Goal: Transaction & Acquisition: Purchase product/service

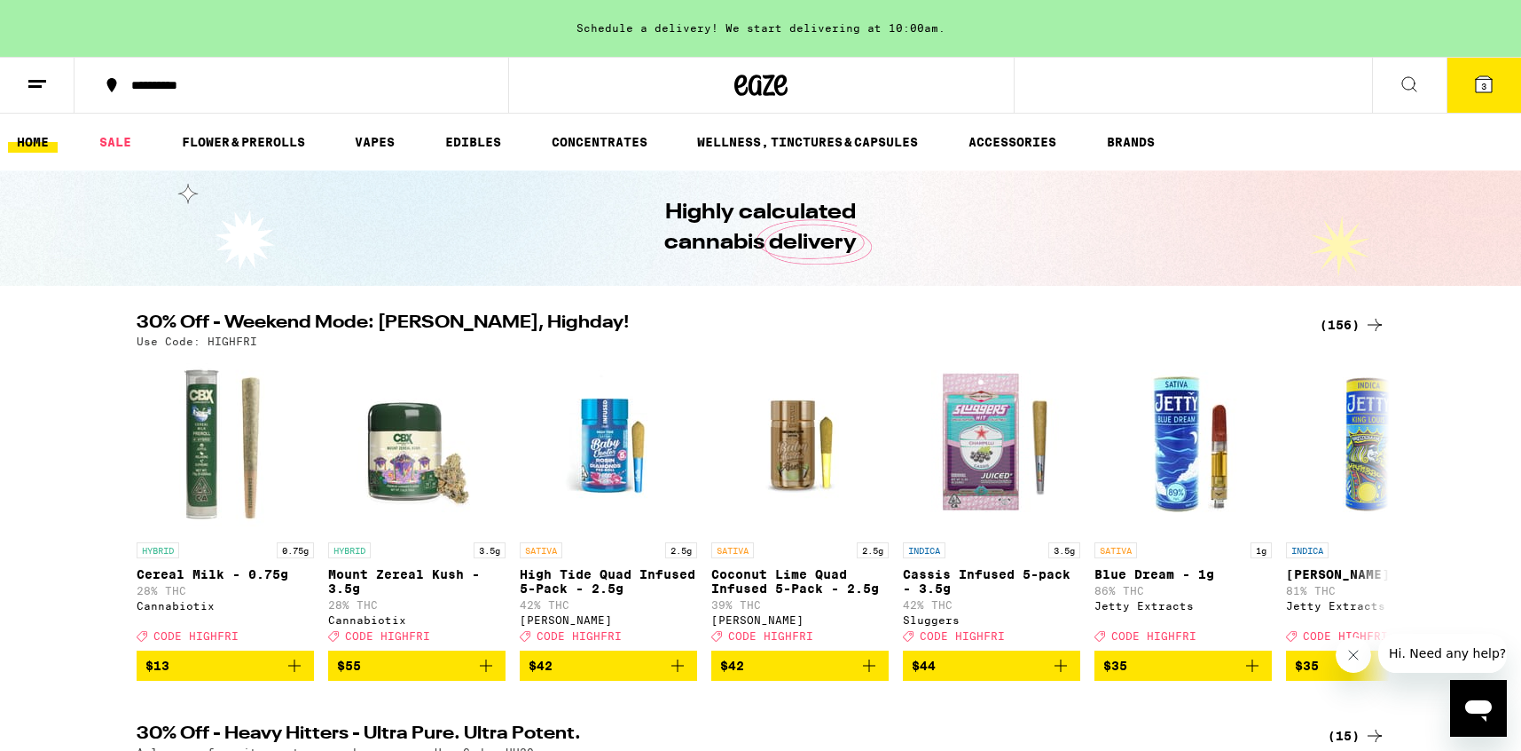
click at [231, 341] on p "Use Code: HIGHFRI" at bounding box center [197, 341] width 121 height 12
copy p "HIGHFRI"
click at [1330, 329] on div "(156)" at bounding box center [1353, 324] width 66 height 21
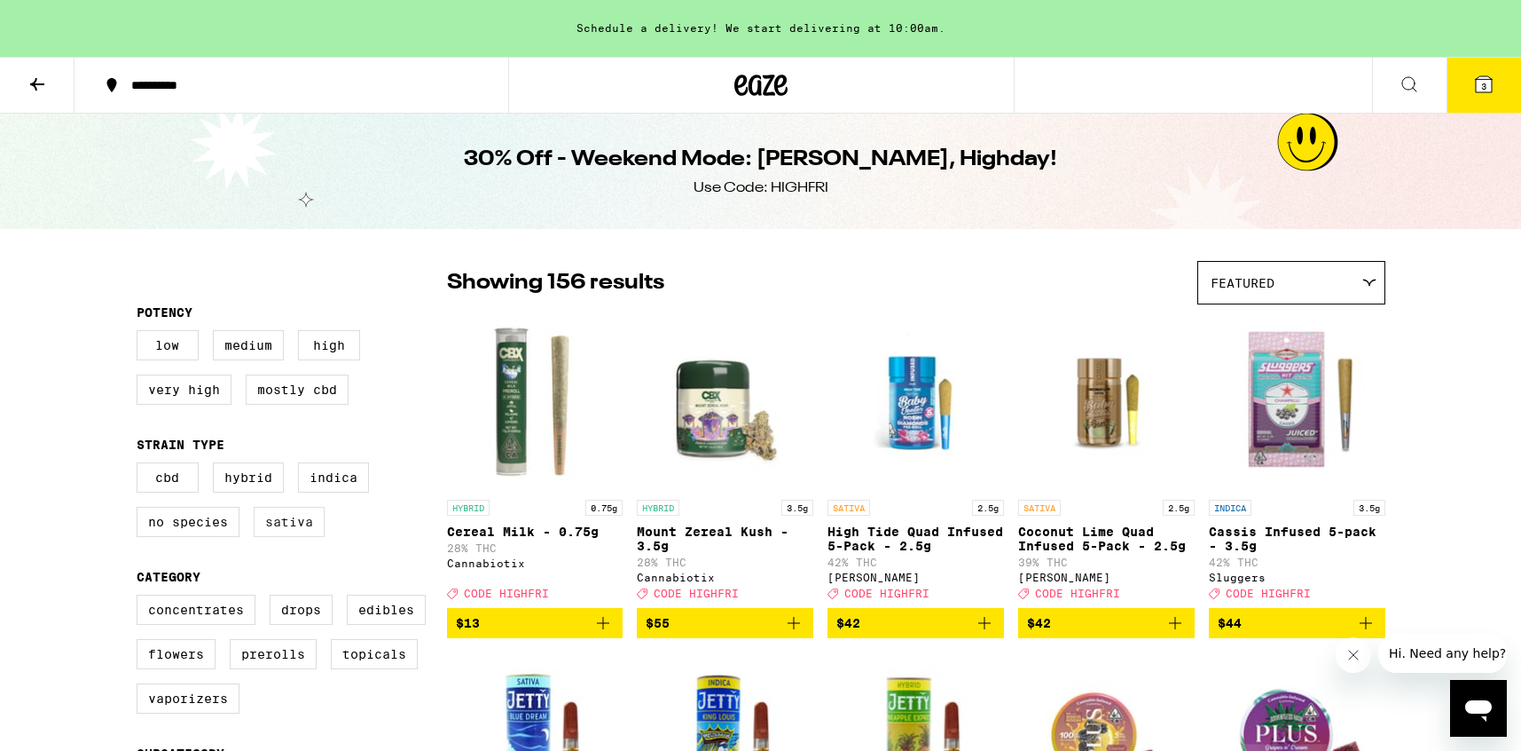
click at [293, 537] on label "Sativa" at bounding box center [289, 522] width 71 height 30
click at [141, 466] on input "Sativa" at bounding box center [140, 465] width 1 height 1
checkbox input "true"
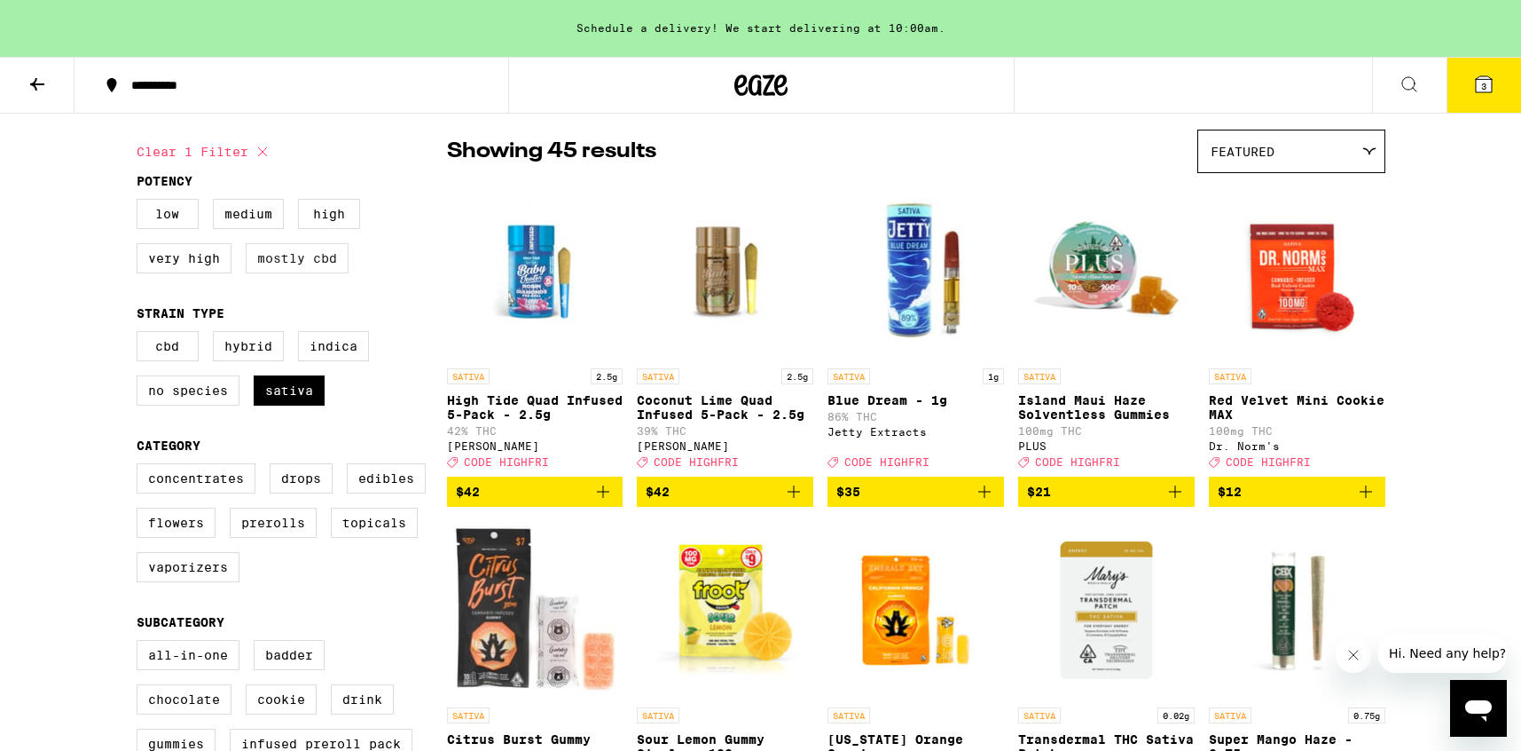
scroll to position [135, 0]
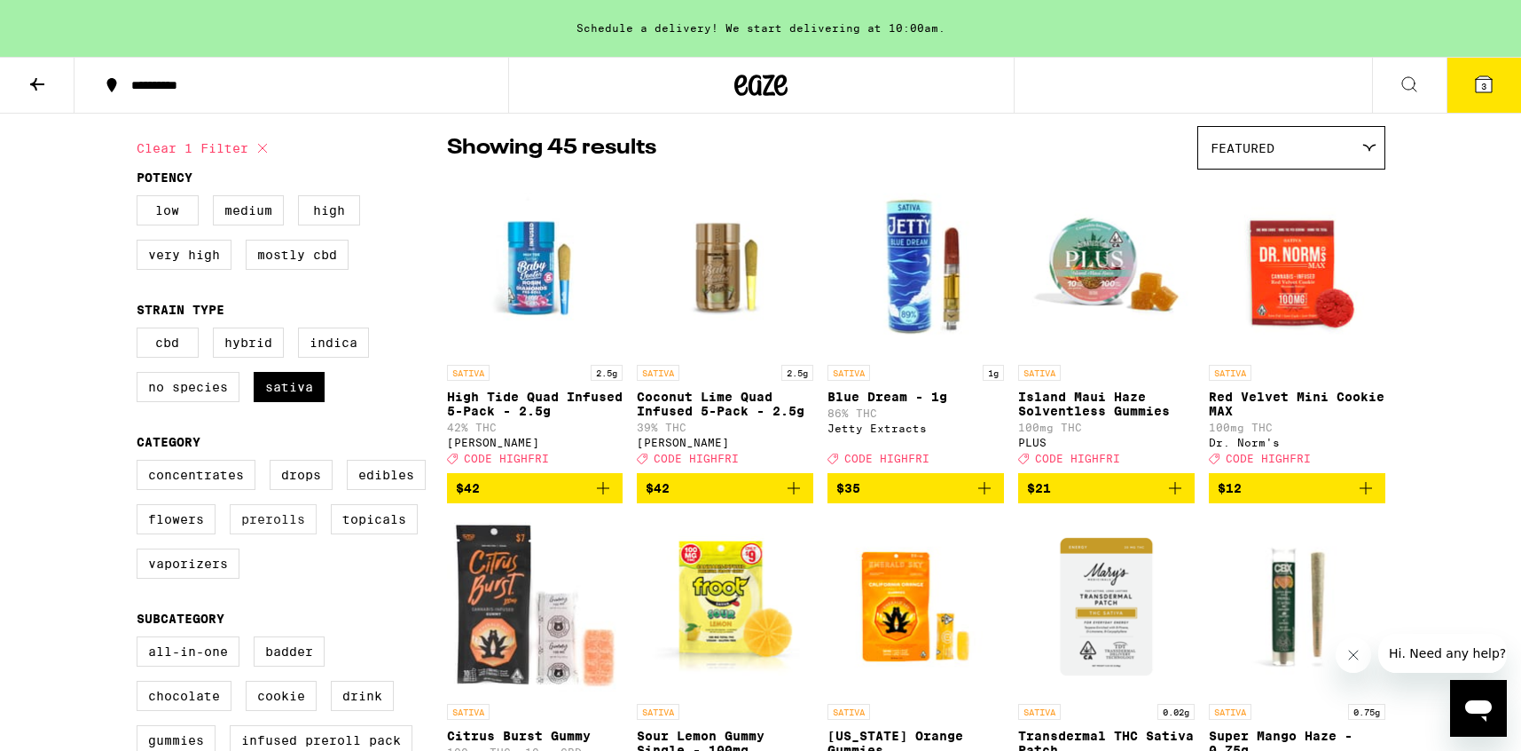
click at [272, 534] on label "Prerolls" at bounding box center [273, 519] width 87 height 30
click at [141, 463] on input "Prerolls" at bounding box center [140, 462] width 1 height 1
checkbox input "true"
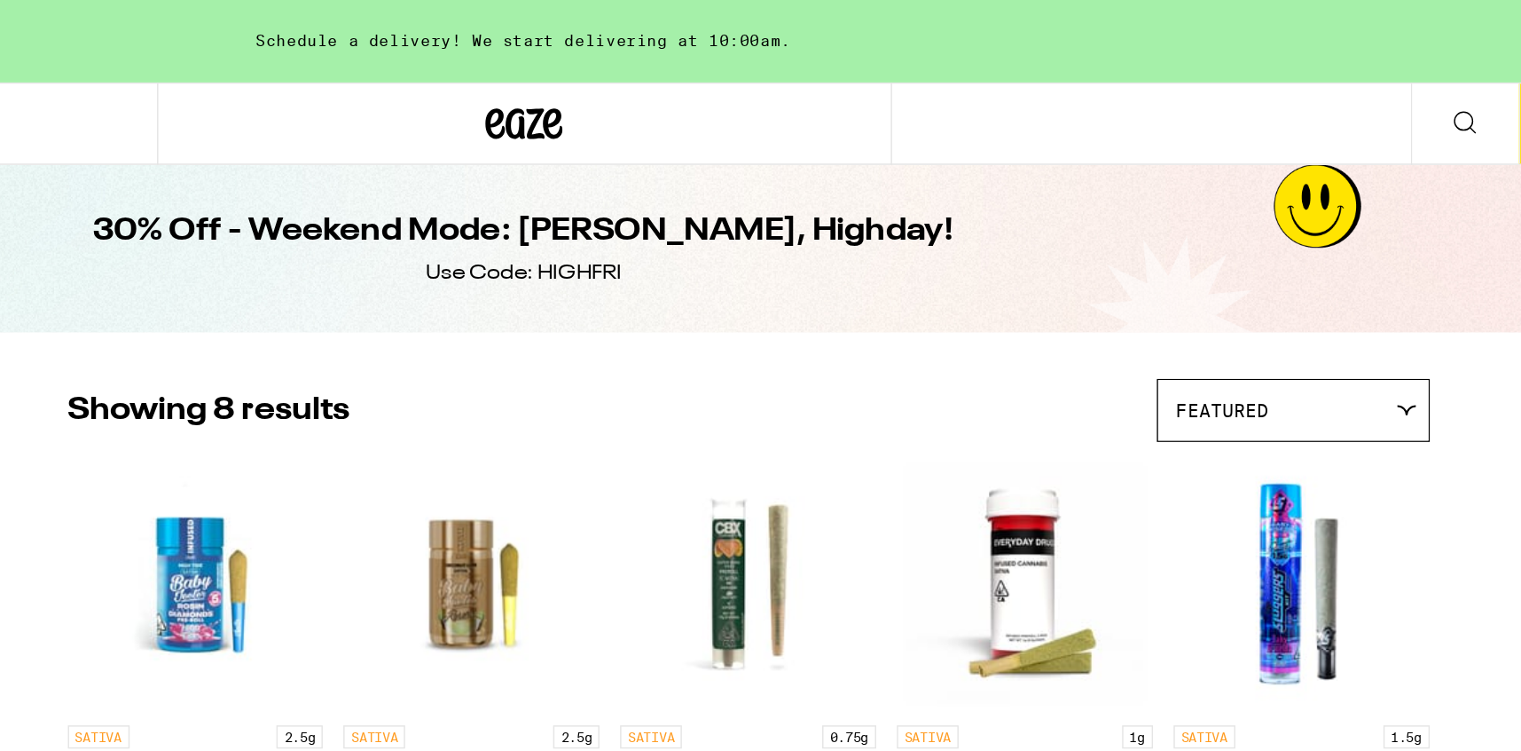
click at [1395, 92] on button at bounding box center [1409, 86] width 75 height 56
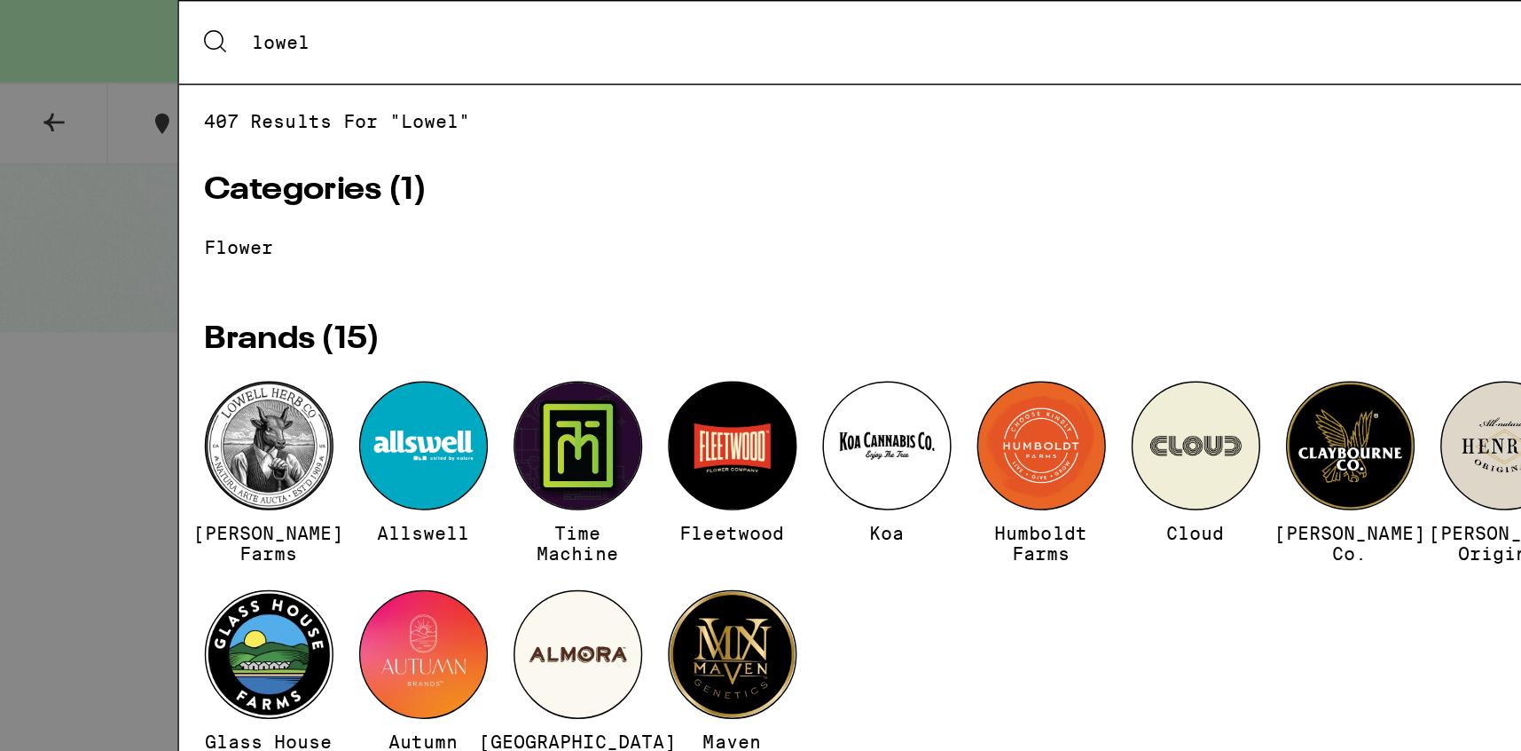
type input "lowel"
click at [209, 302] on div at bounding box center [185, 307] width 89 height 89
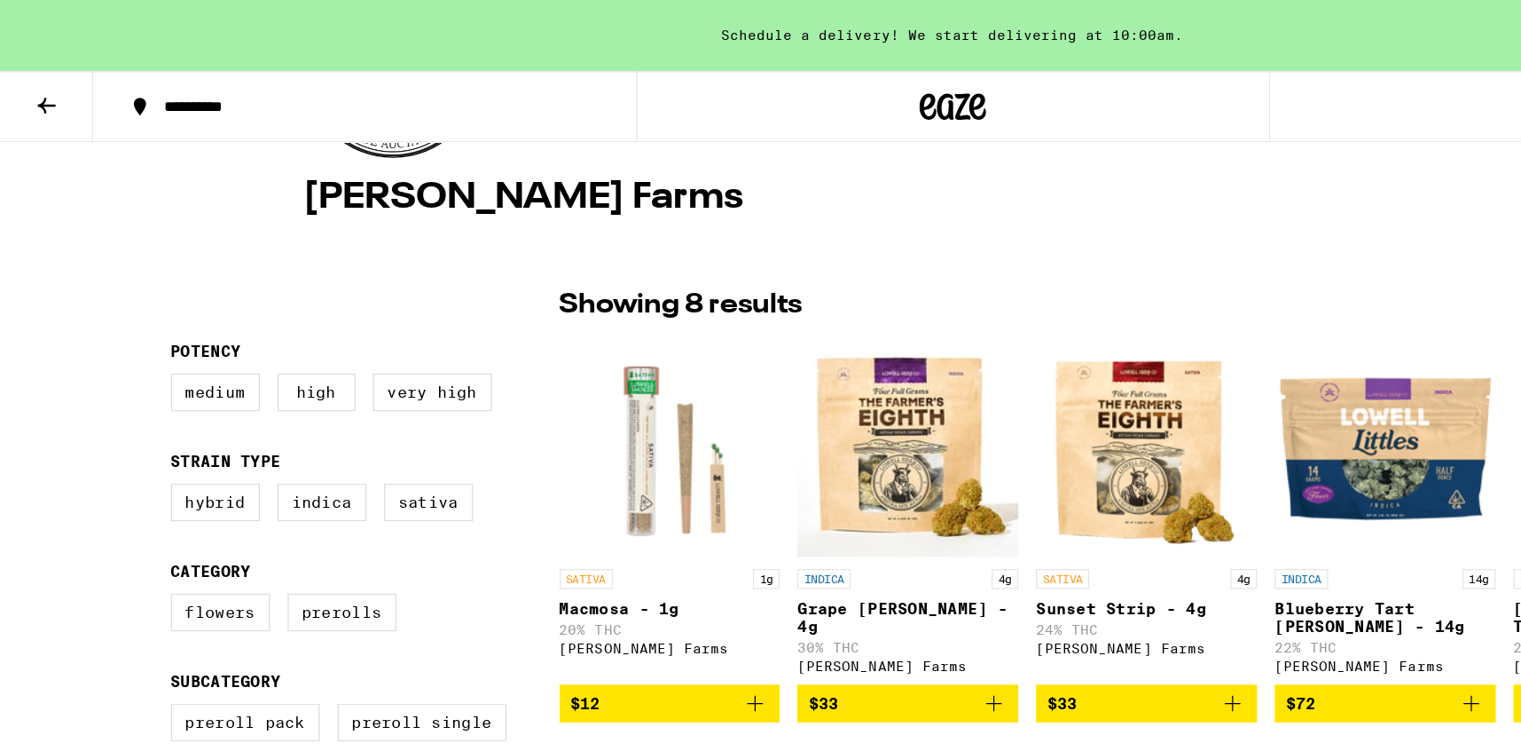
scroll to position [310, 0]
click at [44, 82] on icon at bounding box center [37, 84] width 21 height 21
